Goal: Task Accomplishment & Management: Use online tool/utility

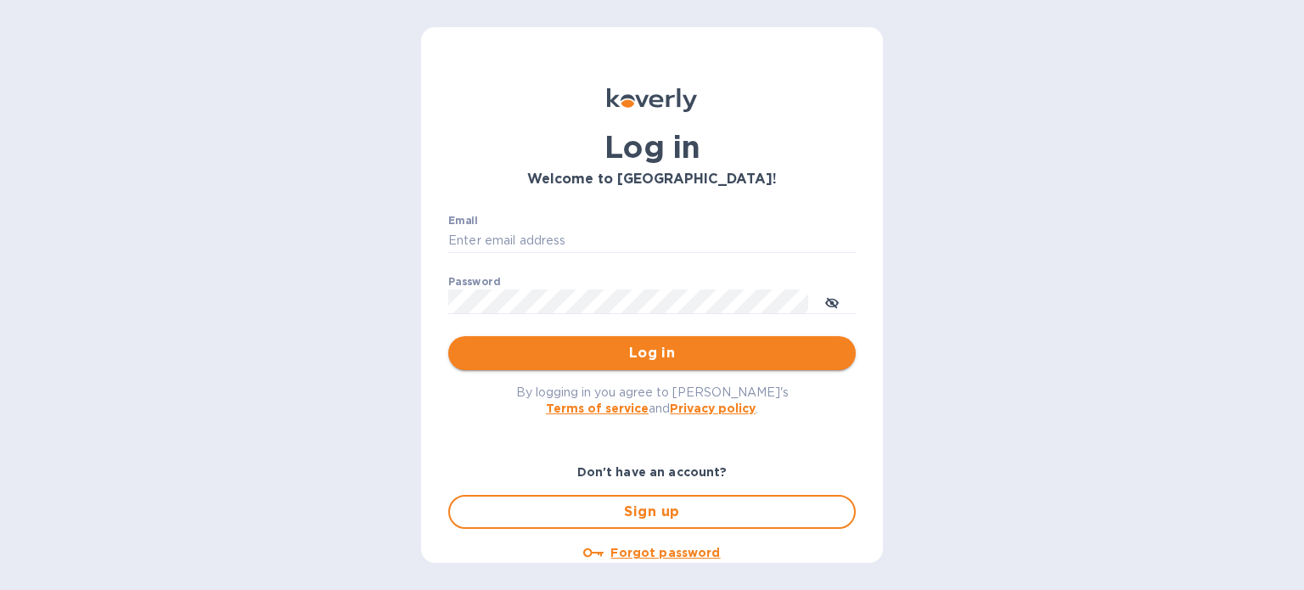
type input "[EMAIL_ADDRESS][DOMAIN_NAME]"
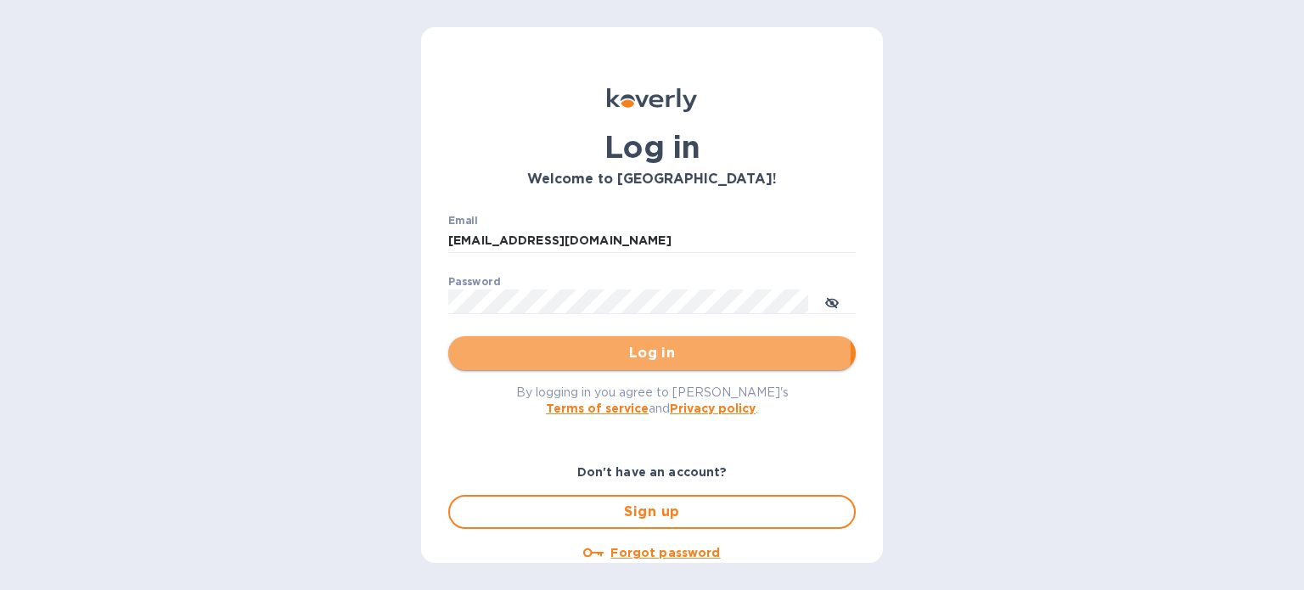
click at [596, 352] on span "Log in" at bounding box center [652, 353] width 380 height 20
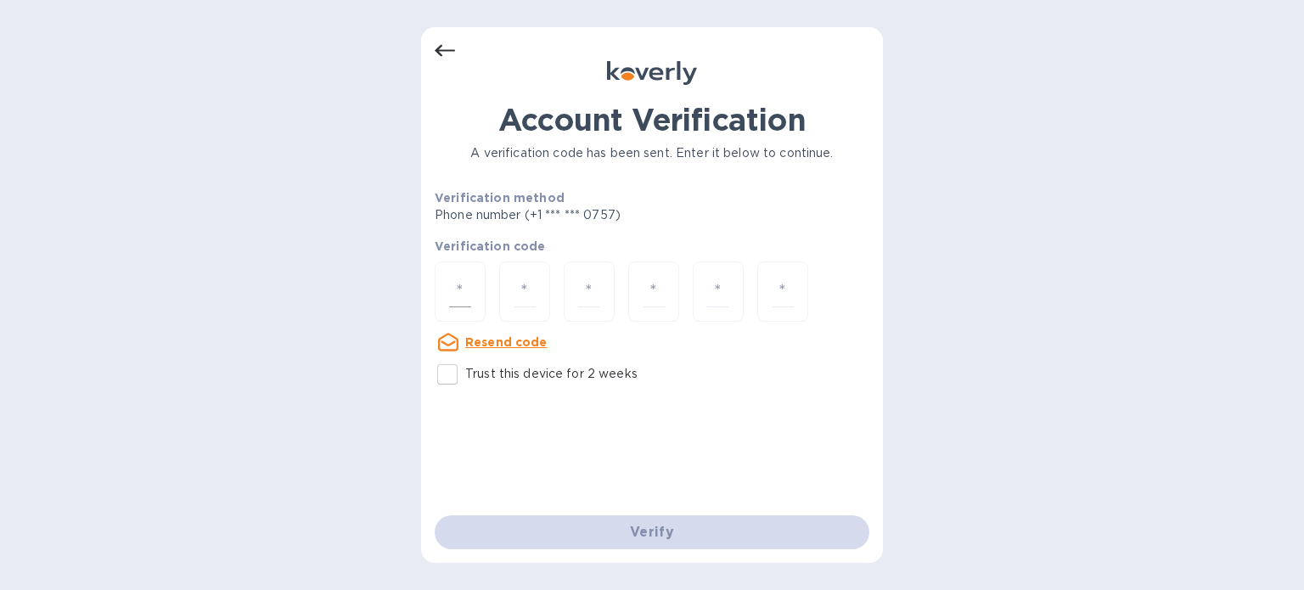
click at [457, 288] on input "number" at bounding box center [460, 291] width 22 height 31
type input "5"
type input "0"
type input "2"
type input "9"
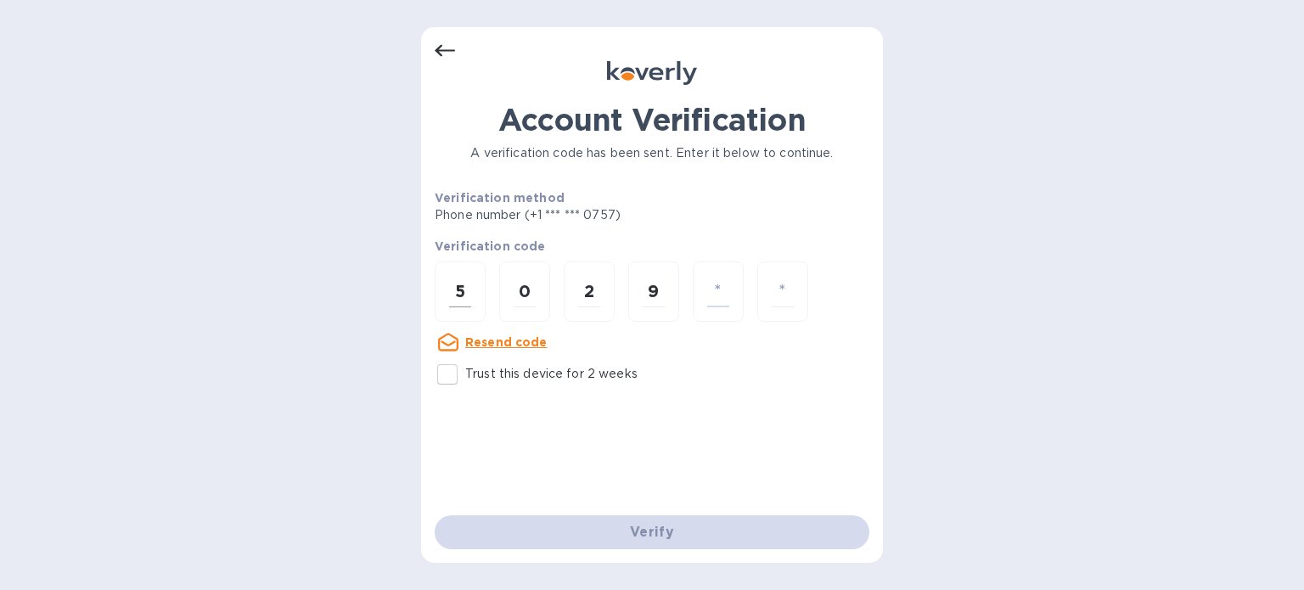
type input "8"
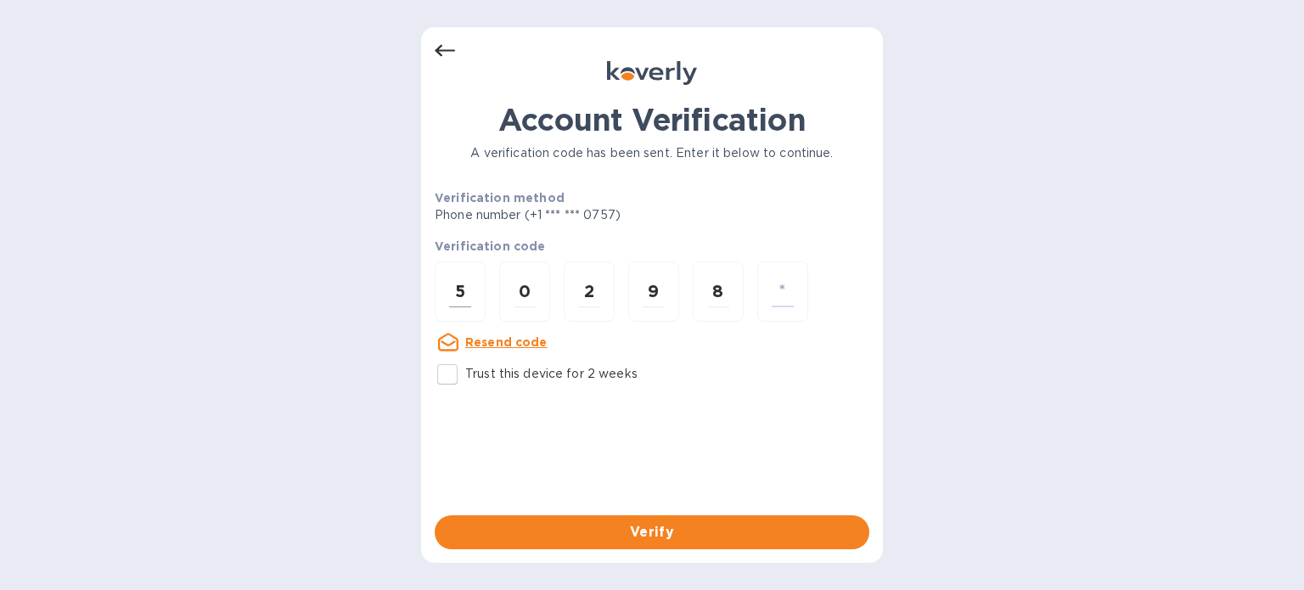
type input "6"
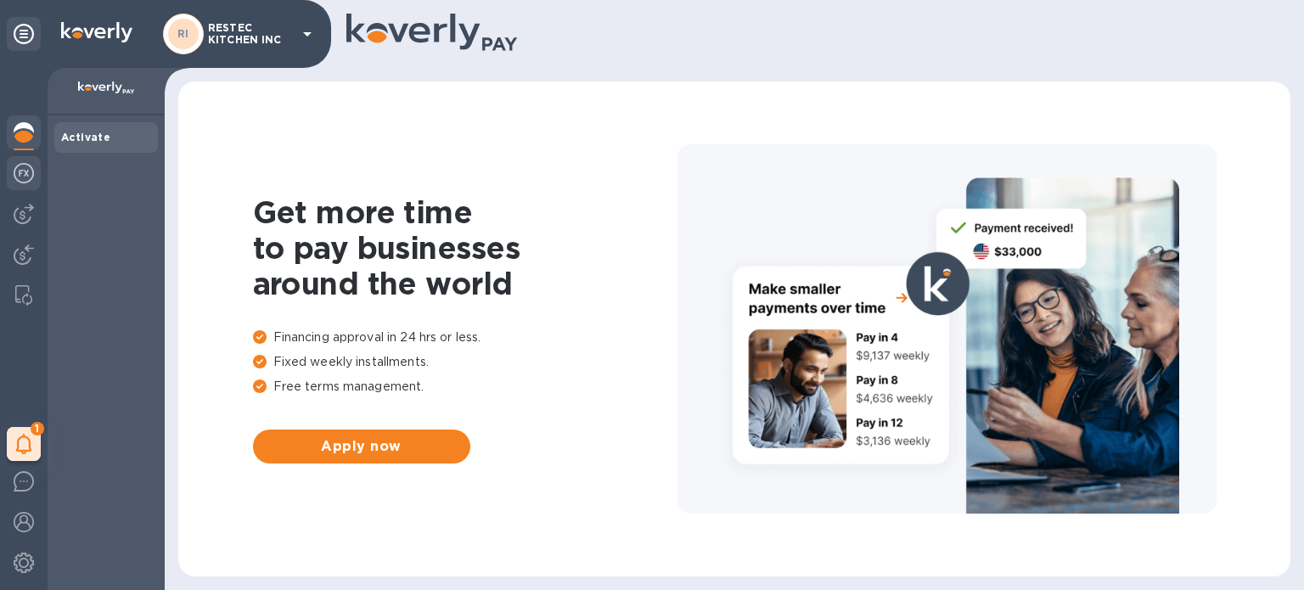
click at [26, 175] on img at bounding box center [24, 173] width 20 height 20
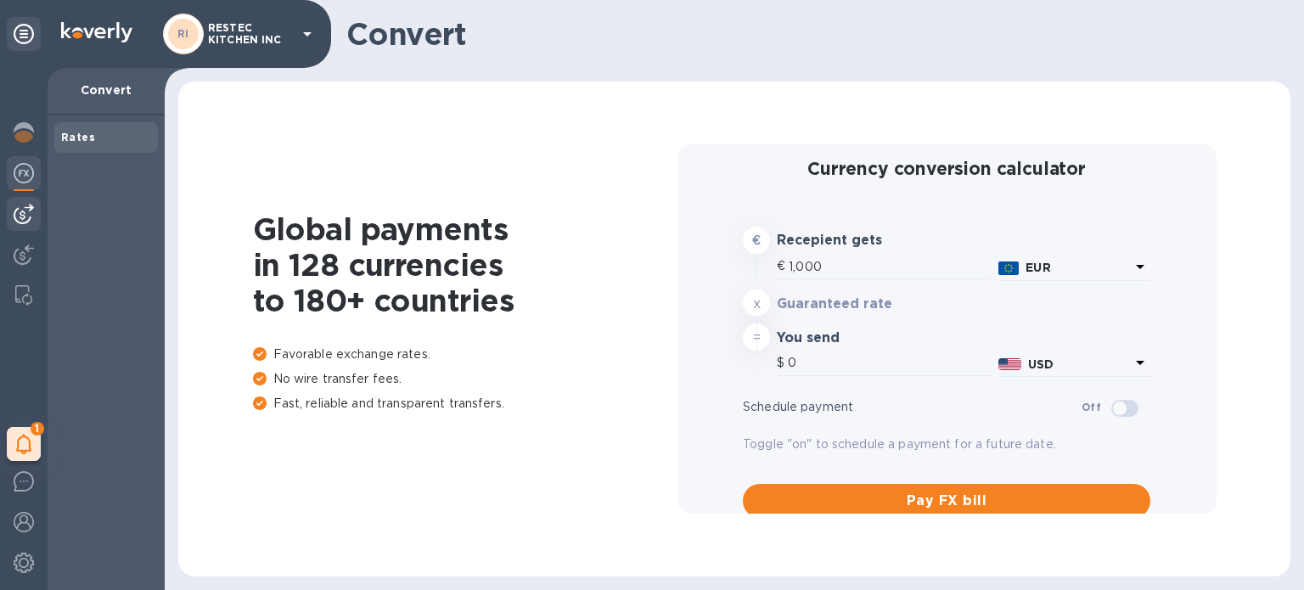
click at [31, 211] on img at bounding box center [24, 214] width 20 height 20
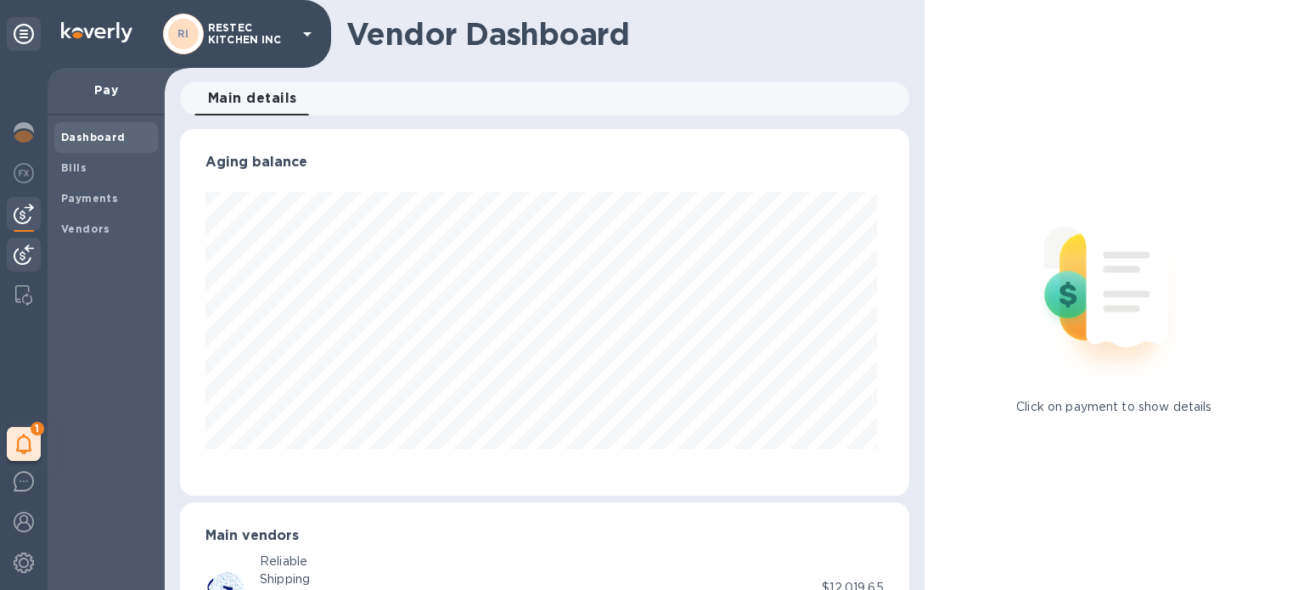
scroll to position [367, 722]
click at [29, 240] on div at bounding box center [24, 256] width 34 height 37
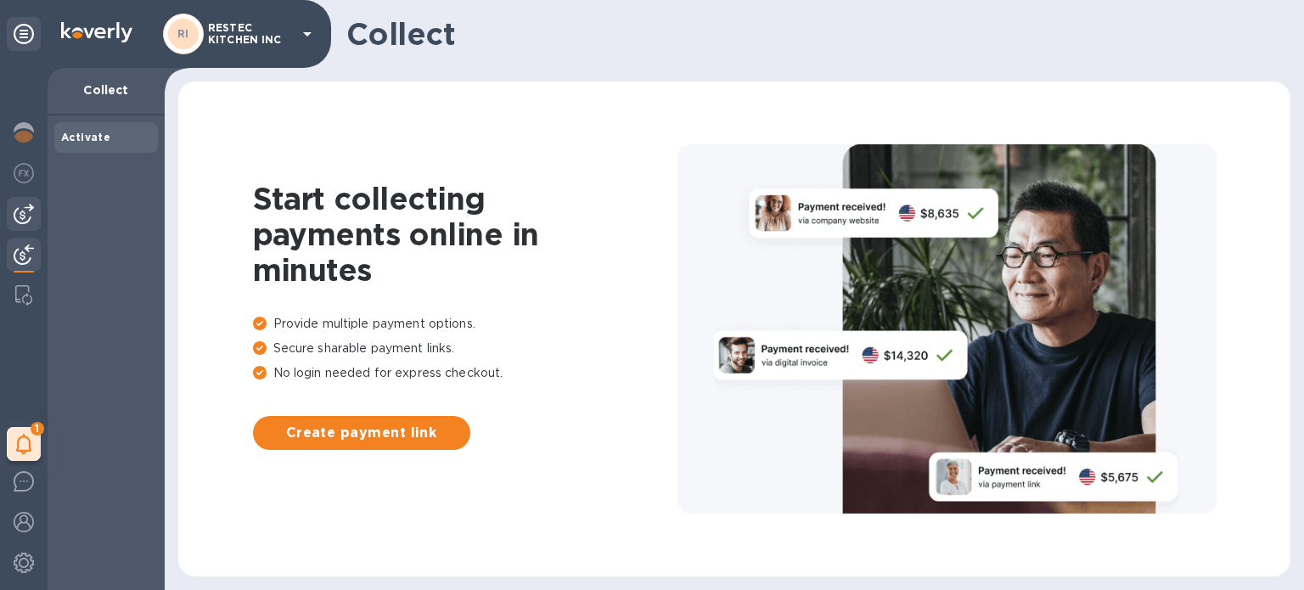
click at [24, 204] on img at bounding box center [24, 214] width 20 height 20
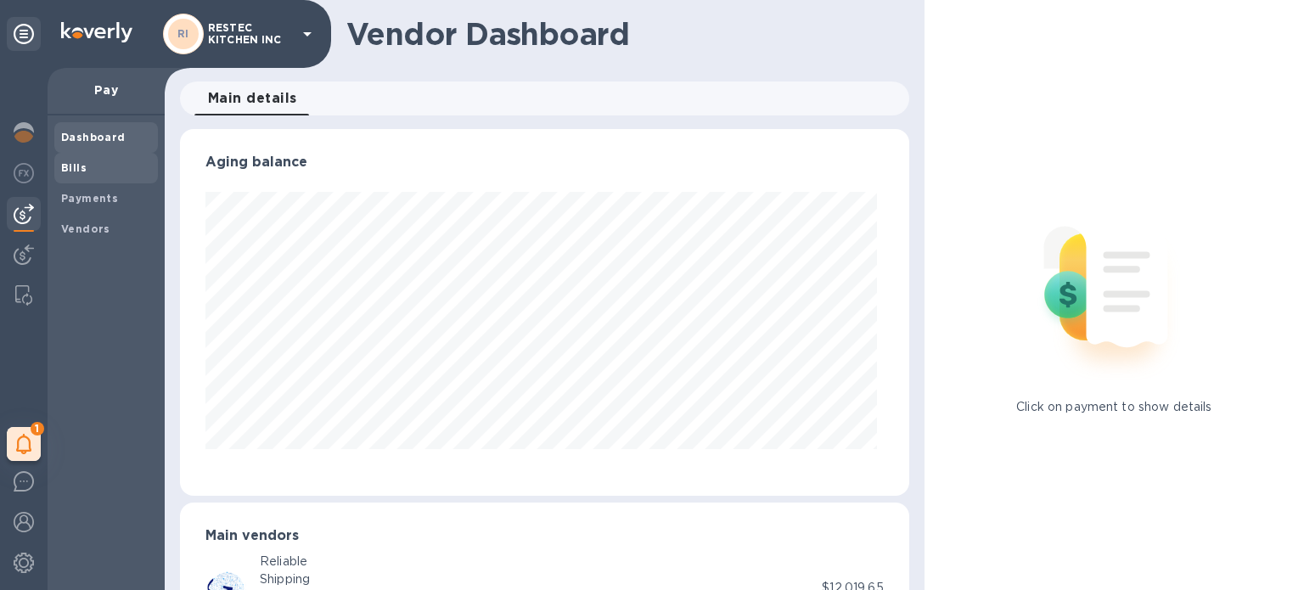
scroll to position [367, 722]
click at [107, 171] on span "Bills" at bounding box center [106, 168] width 90 height 17
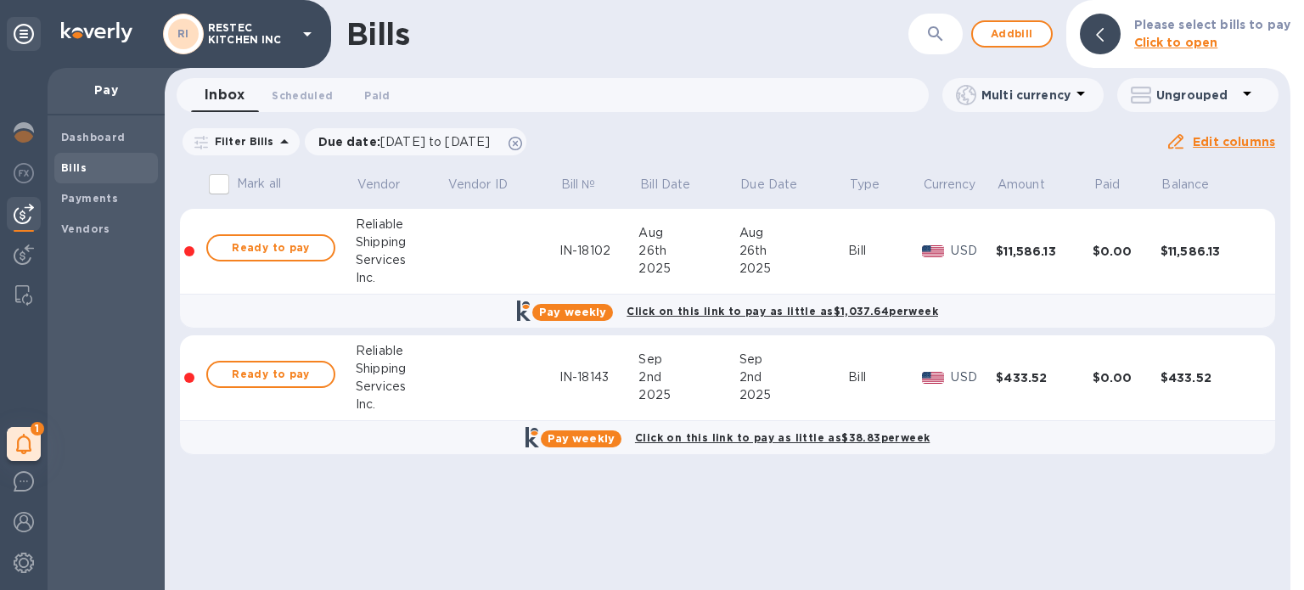
click at [219, 183] on input "Mark all" at bounding box center [219, 184] width 36 height 36
checkbox input "true"
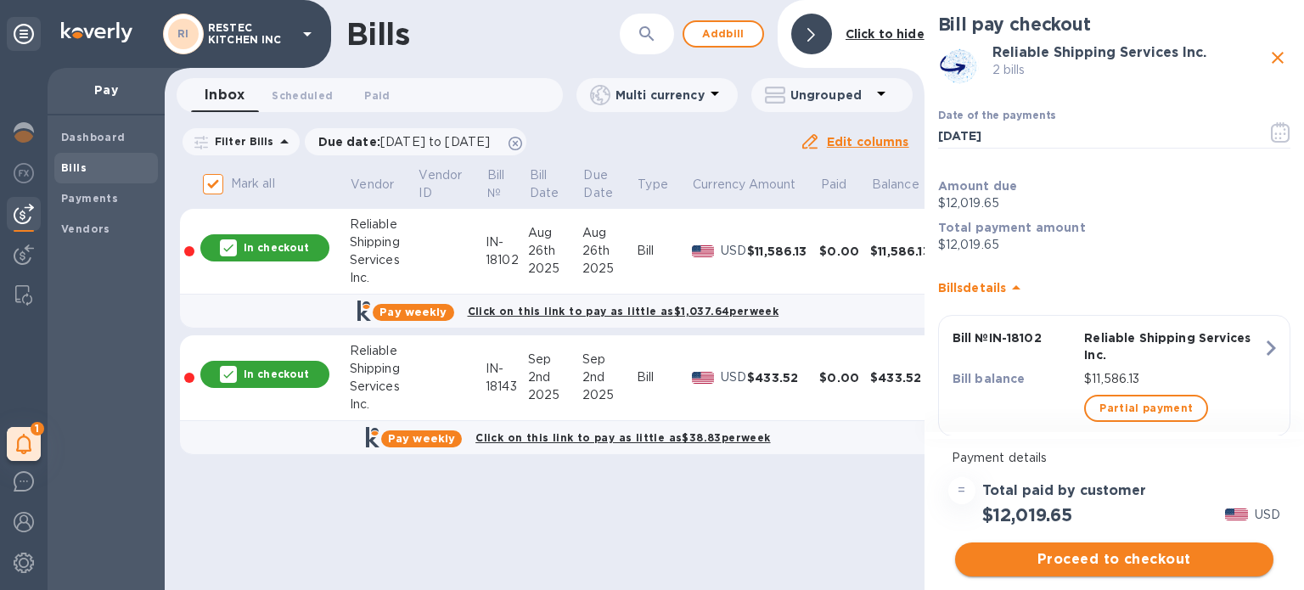
click at [1128, 561] on span "Proceed to checkout" at bounding box center [1113, 559] width 291 height 20
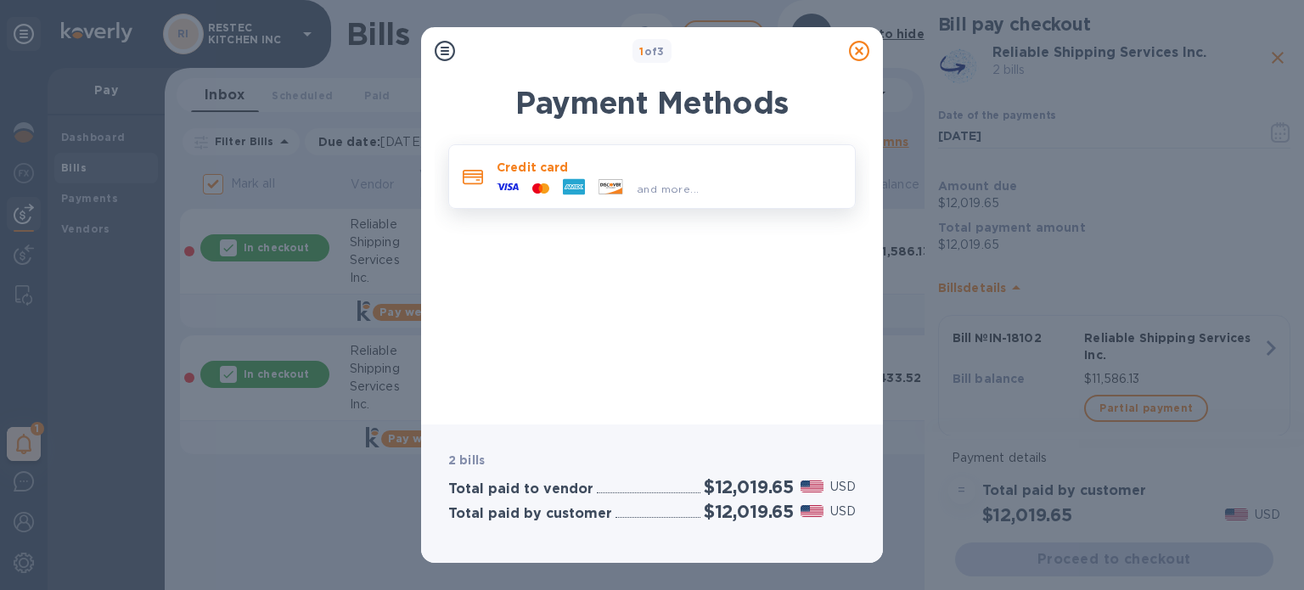
click at [672, 185] on span "and more..." at bounding box center [668, 188] width 62 height 13
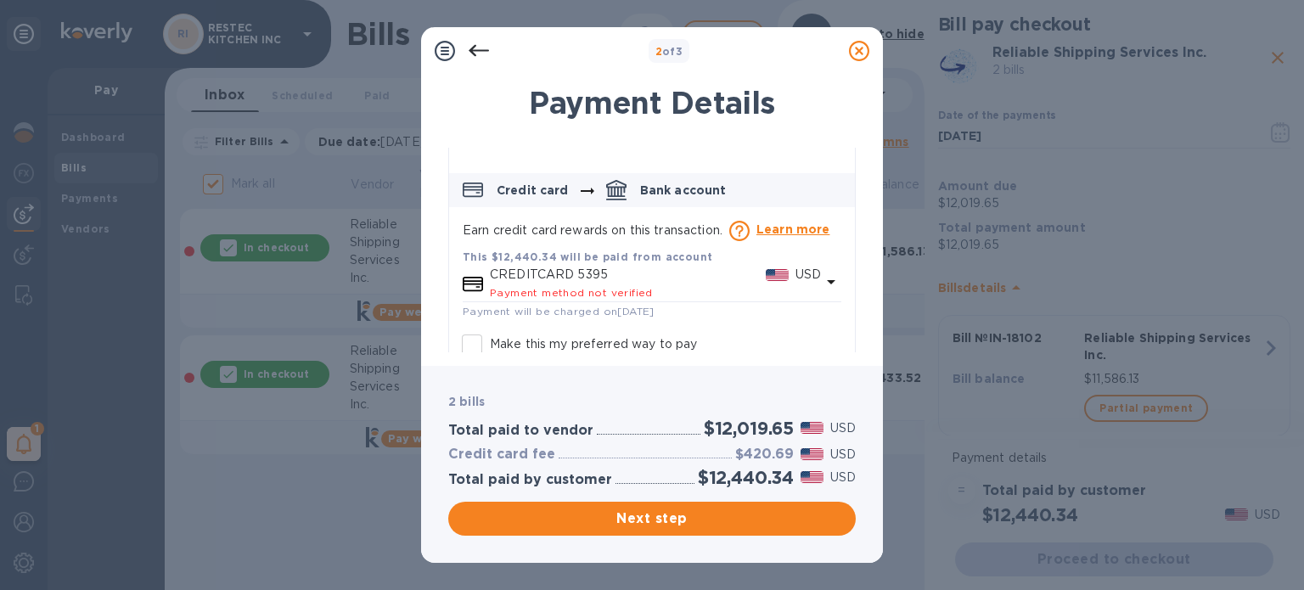
scroll to position [27, 0]
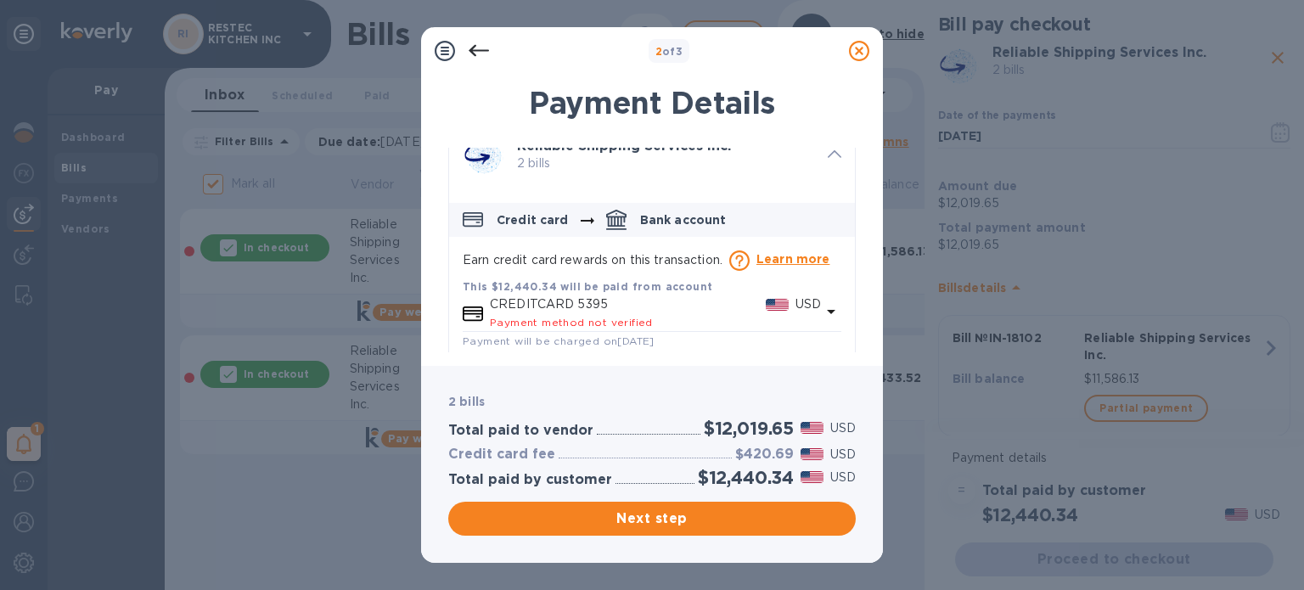
click at [822, 306] on icon "default-method" at bounding box center [831, 311] width 20 height 20
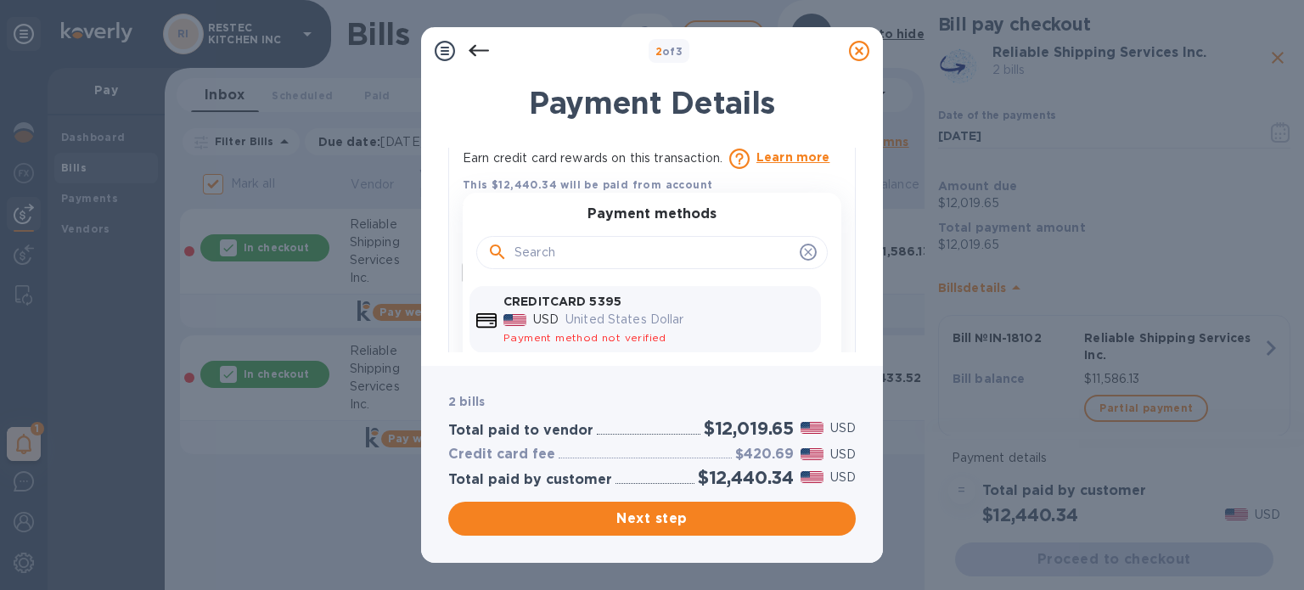
scroll to position [177, 0]
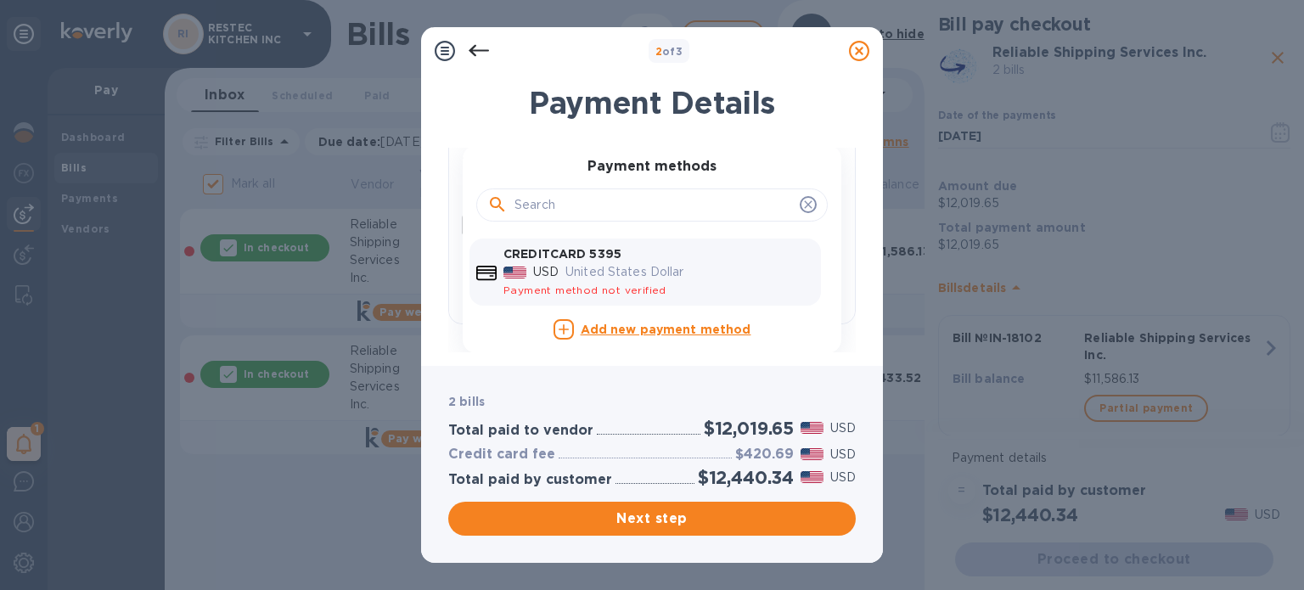
click at [670, 328] on b "Add new payment method" at bounding box center [666, 330] width 171 height 14
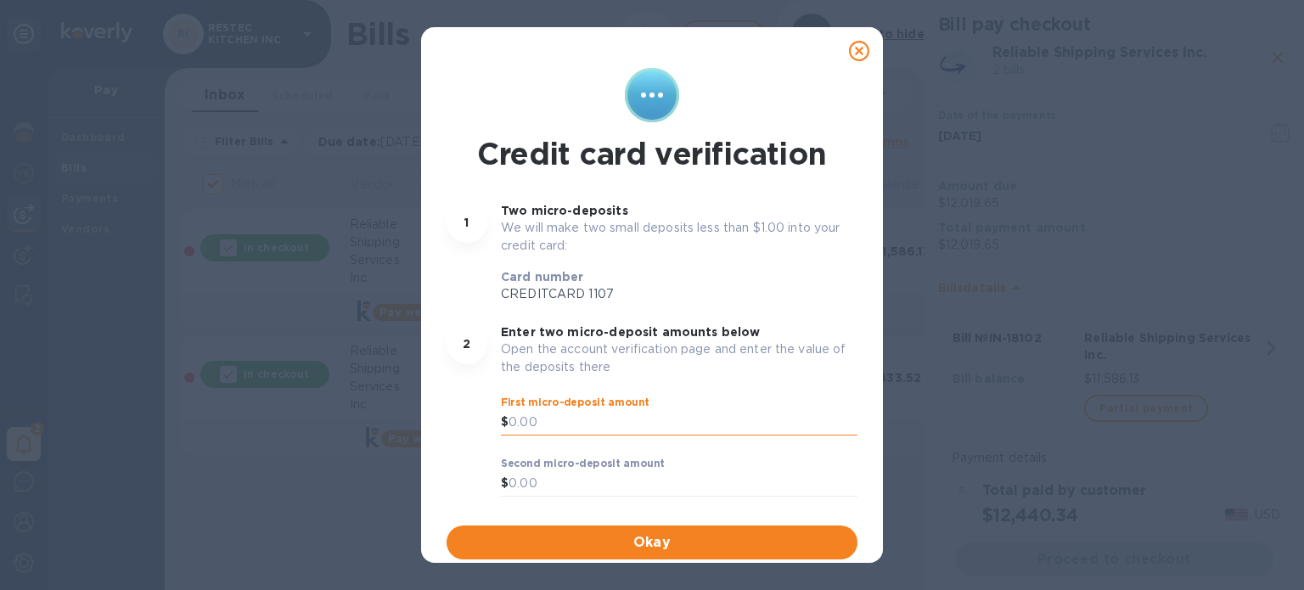
scroll to position [149, 0]
click at [572, 427] on input "text" at bounding box center [682, 422] width 349 height 25
type input "0.21"
click at [567, 491] on input "text" at bounding box center [682, 483] width 349 height 25
type input "0.72"
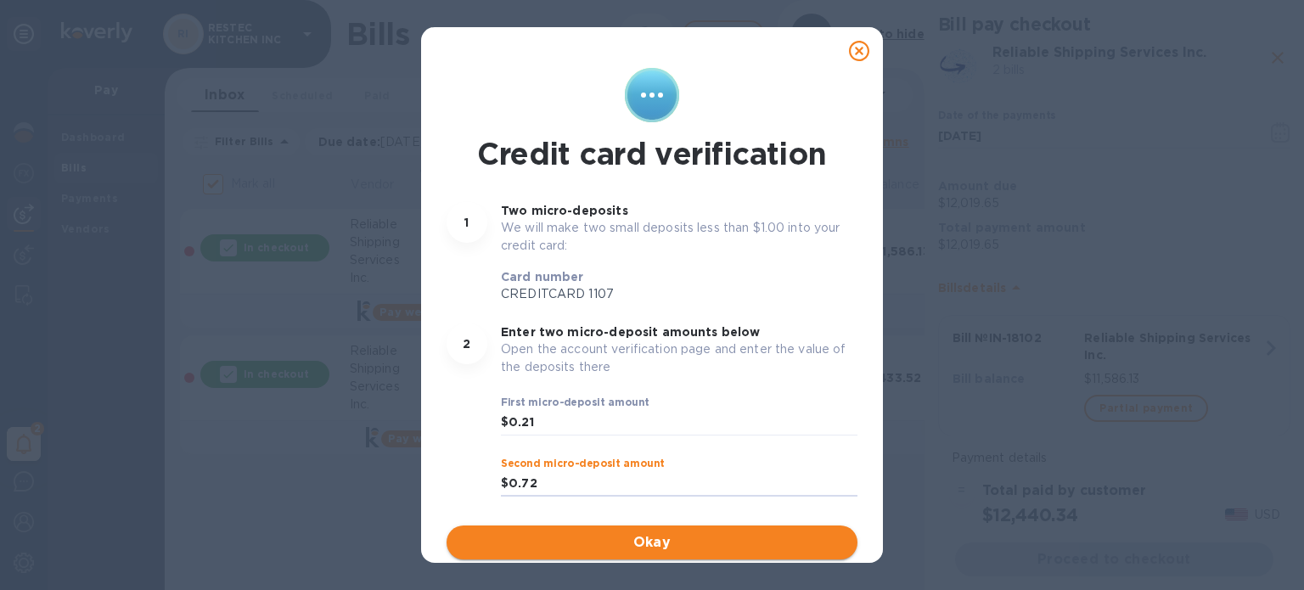
click at [597, 542] on span "Okay" at bounding box center [652, 542] width 384 height 20
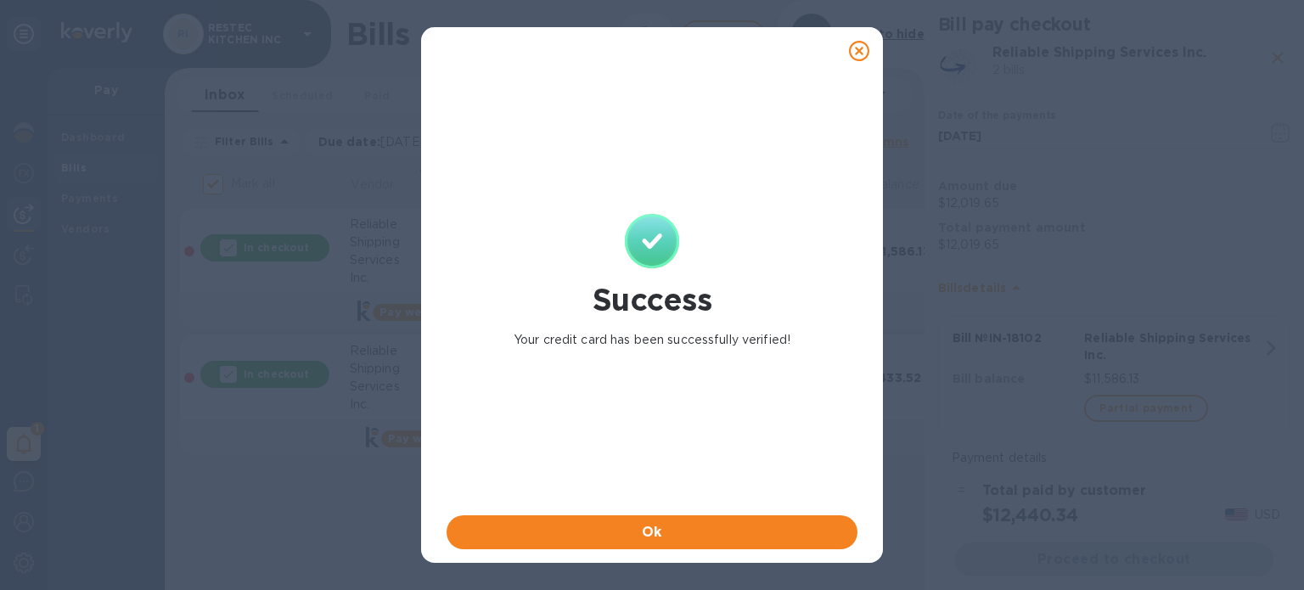
scroll to position [137, 0]
click at [703, 540] on span "Ok" at bounding box center [652, 532] width 384 height 20
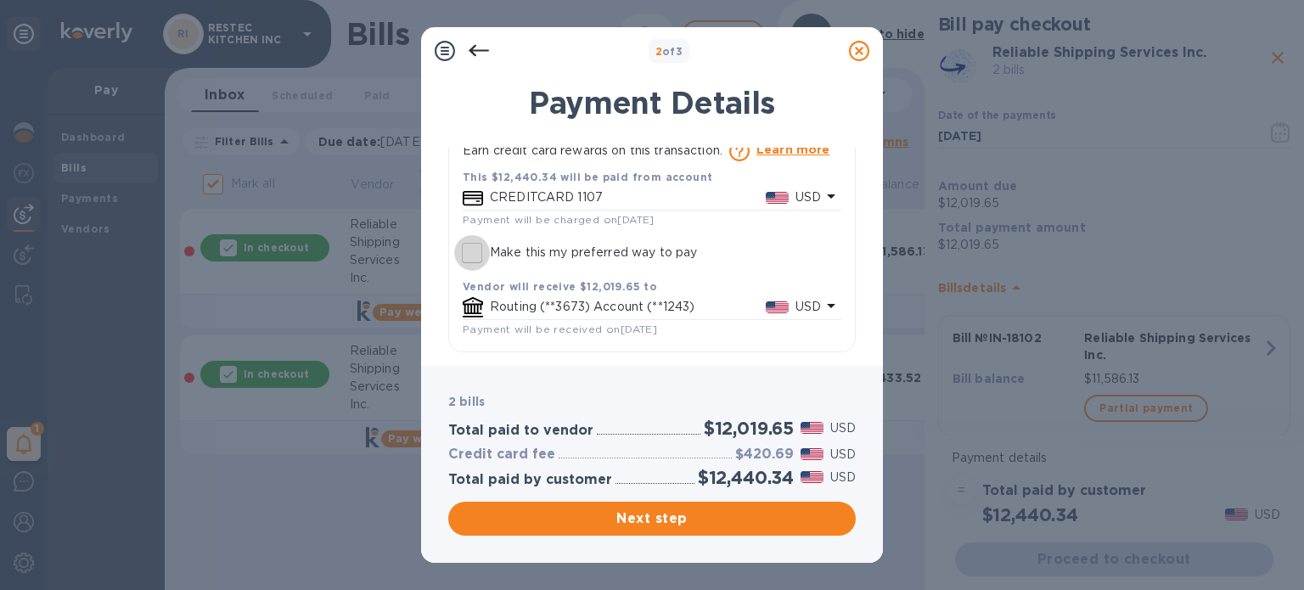
click at [468, 247] on input "Make this my preferred way to pay" at bounding box center [472, 253] width 36 height 36
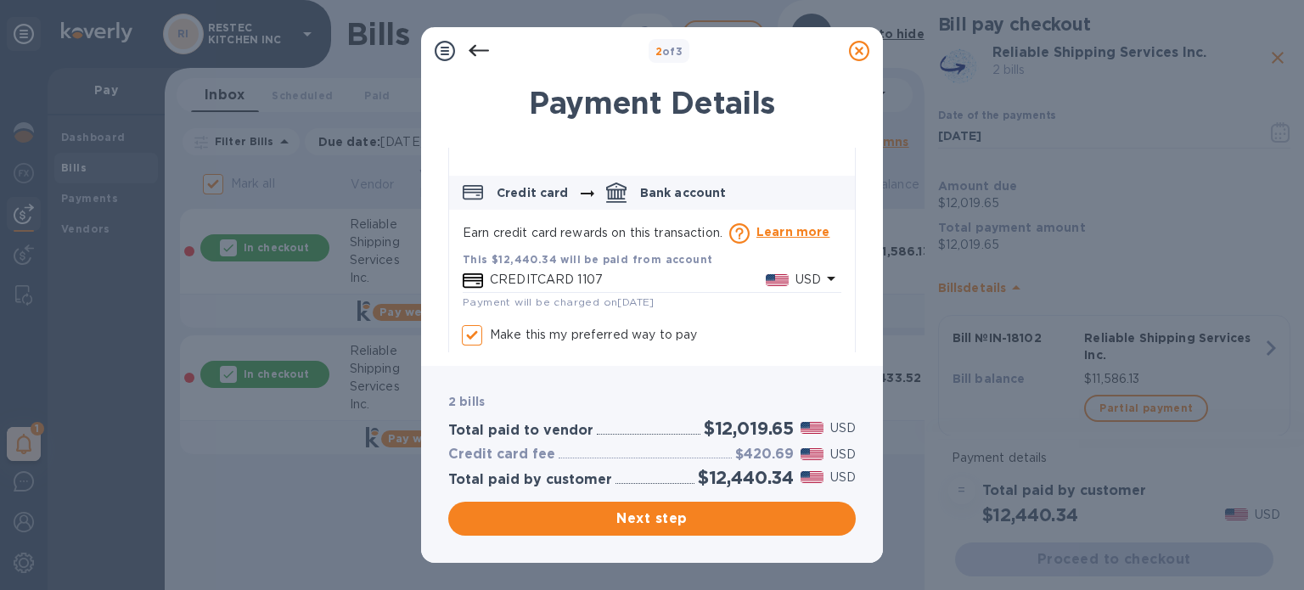
checkbox input "true"
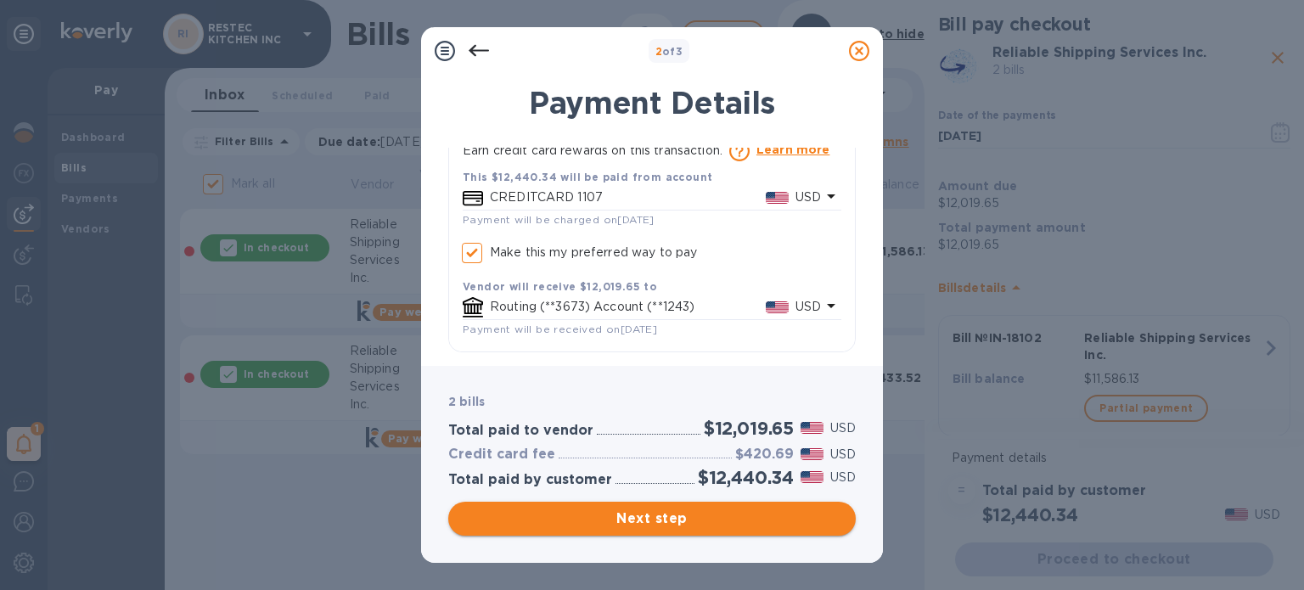
click at [679, 515] on span "Next step" at bounding box center [652, 518] width 380 height 20
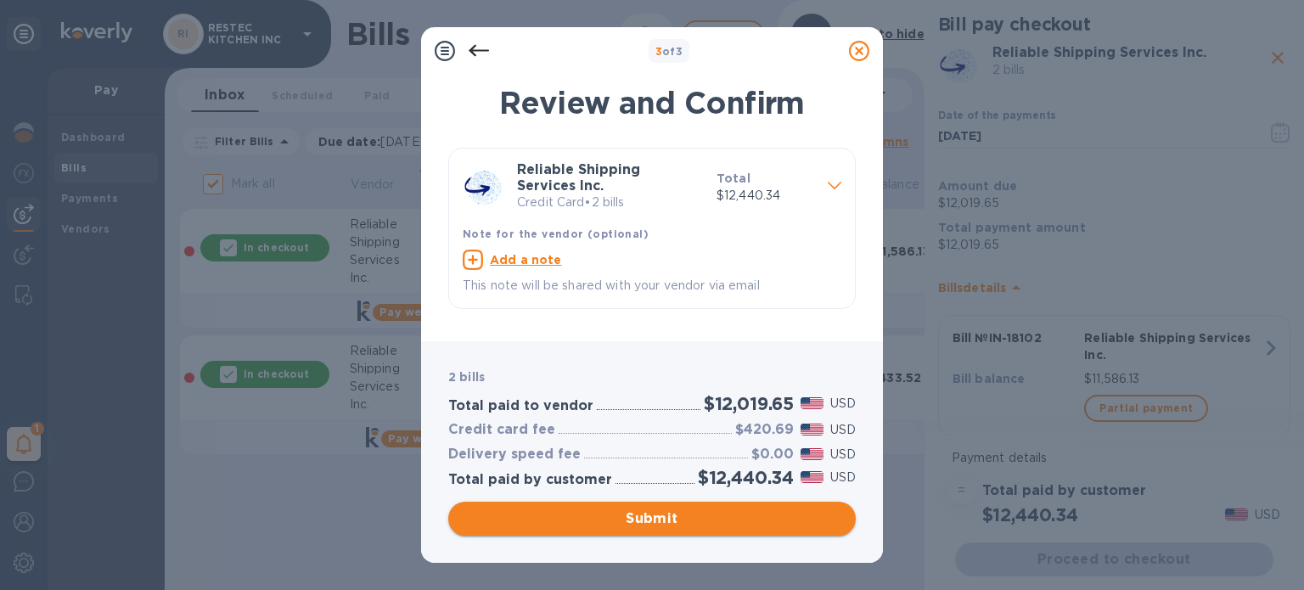
click at [679, 515] on span "Submit" at bounding box center [652, 518] width 380 height 20
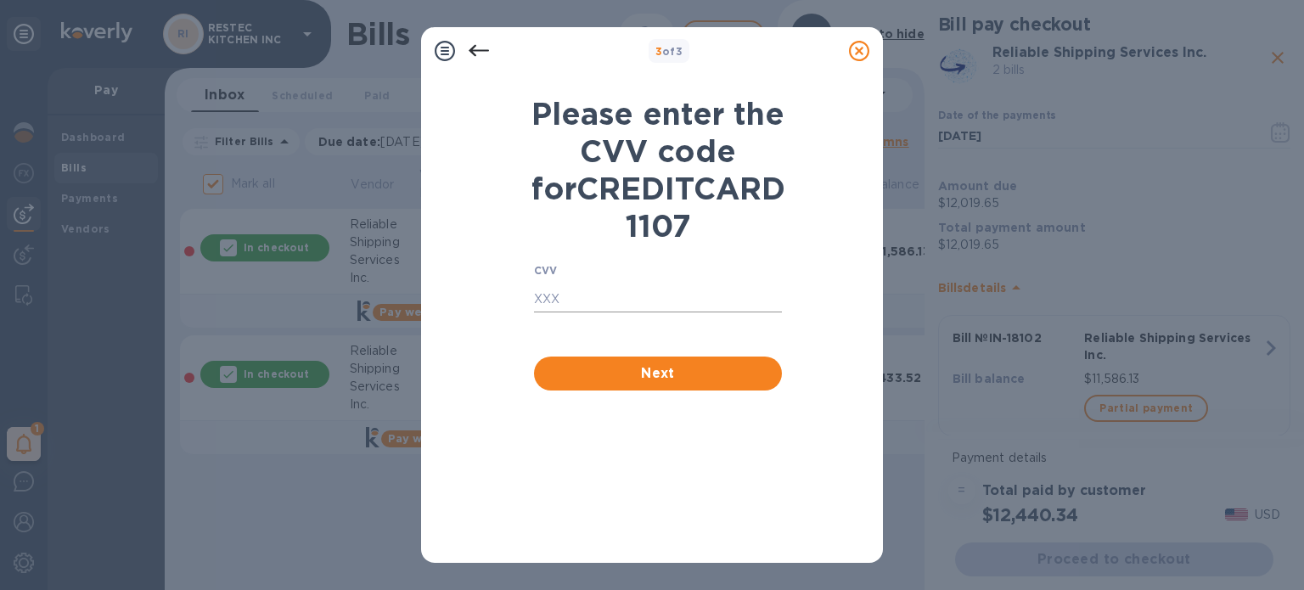
click at [598, 312] on input "text" at bounding box center [658, 299] width 248 height 25
type input "705"
click at [642, 384] on span "Next" at bounding box center [657, 373] width 221 height 20
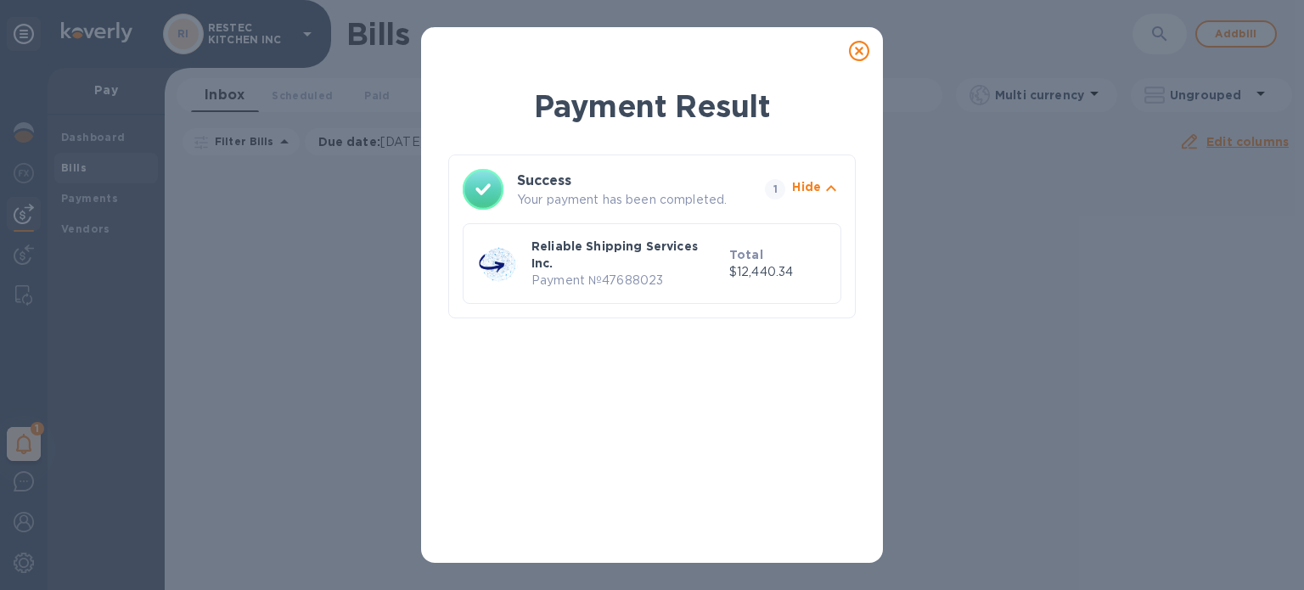
click at [855, 53] on icon at bounding box center [859, 51] width 20 height 20
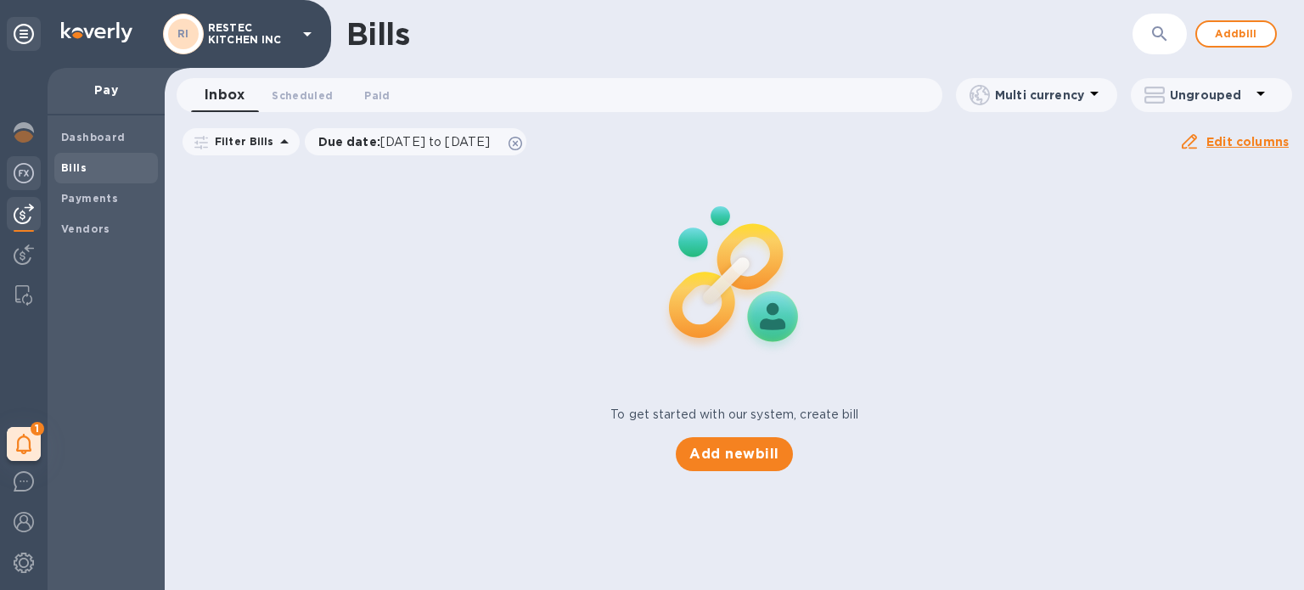
click at [36, 176] on div at bounding box center [24, 174] width 34 height 37
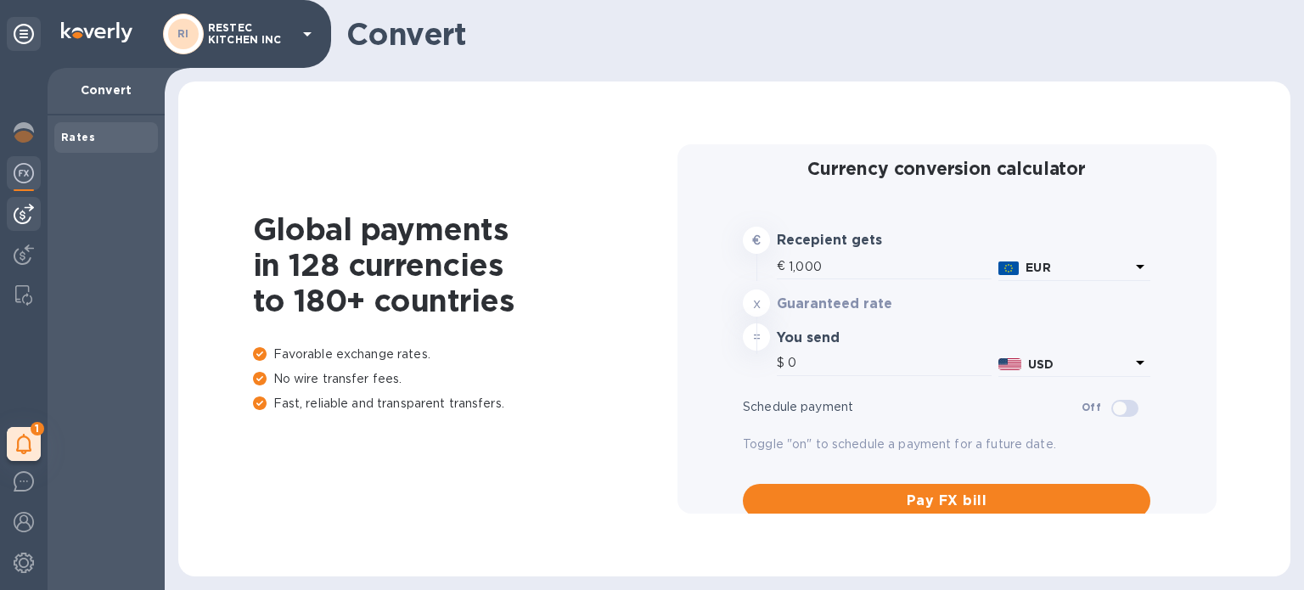
click at [29, 213] on img at bounding box center [24, 214] width 20 height 20
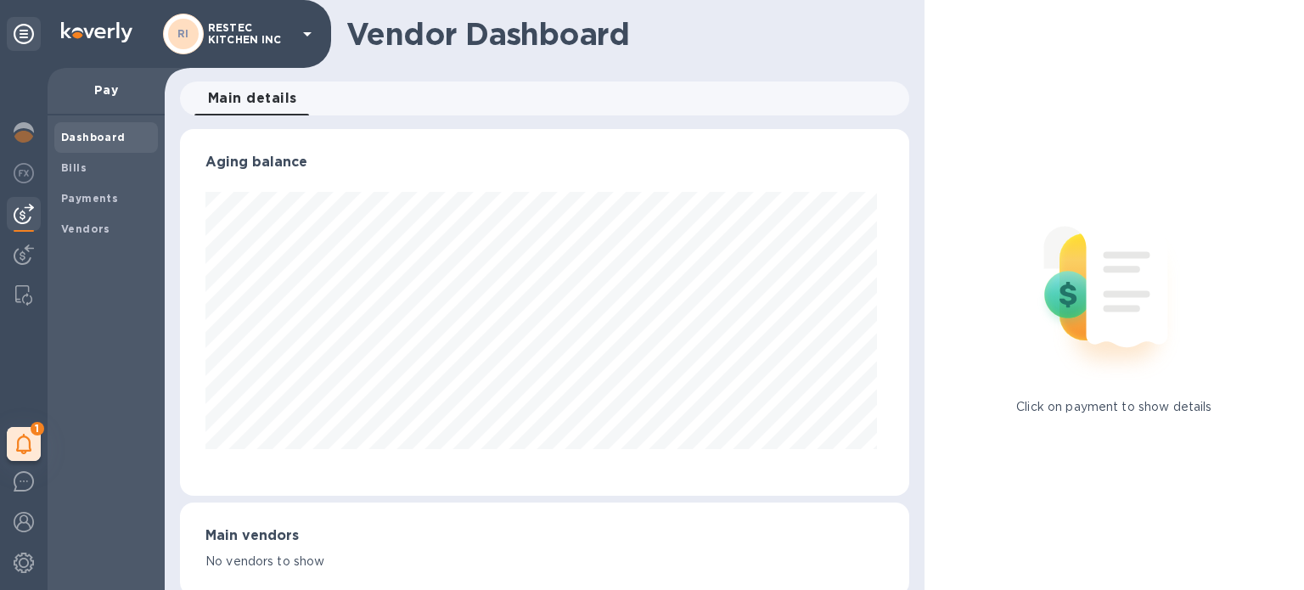
scroll to position [367, 722]
